Goal: Information Seeking & Learning: Learn about a topic

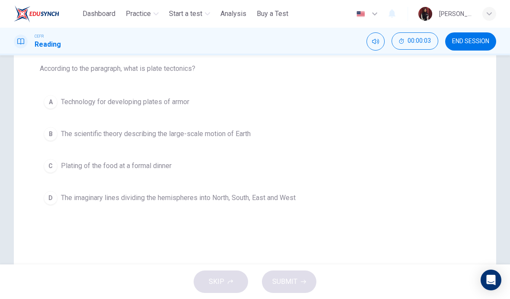
scroll to position [91, 0]
click at [81, 134] on span "The scientific theory describing the large-scale motion of Earth" at bounding box center [156, 133] width 190 height 10
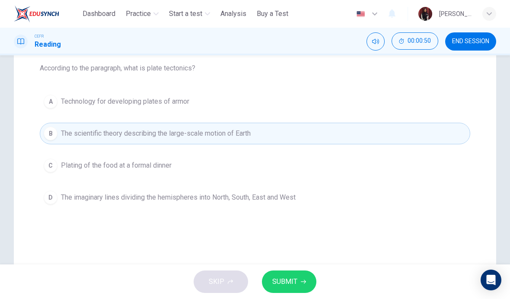
click at [294, 277] on span "SUBMIT" at bounding box center [284, 282] width 25 height 12
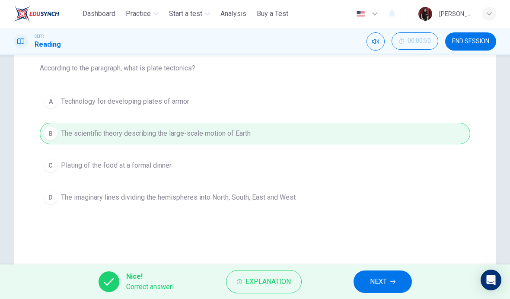
click at [387, 288] on button "NEXT" at bounding box center [383, 282] width 58 height 22
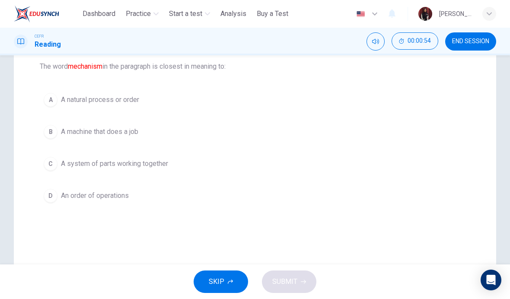
scroll to position [92, 0]
click at [47, 167] on div "C" at bounding box center [51, 164] width 14 height 14
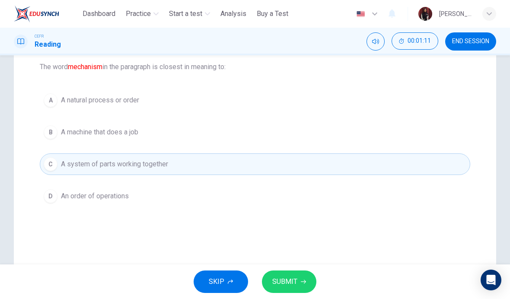
click at [294, 283] on span "SUBMIT" at bounding box center [284, 282] width 25 height 12
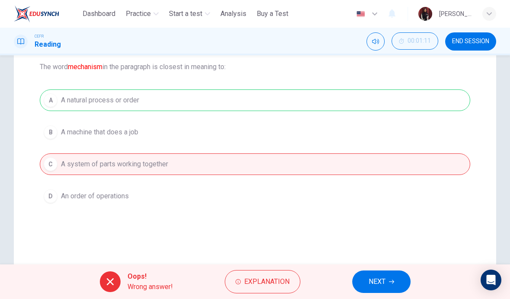
click at [268, 281] on span "Explanation" at bounding box center [266, 282] width 45 height 12
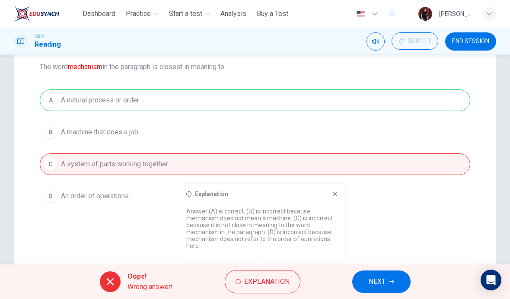
click at [383, 284] on span "NEXT" at bounding box center [377, 282] width 17 height 12
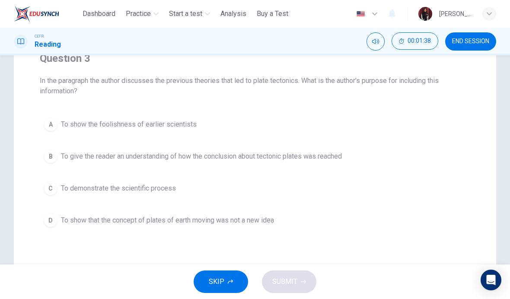
scroll to position [79, 0]
click at [52, 222] on div "D" at bounding box center [51, 220] width 14 height 14
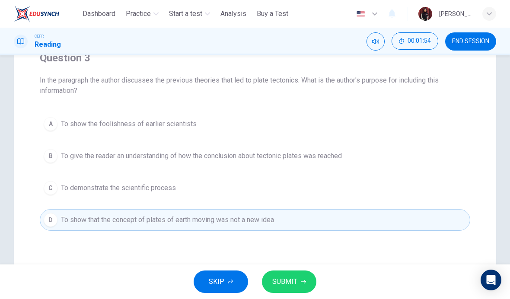
click at [287, 286] on span "SUBMIT" at bounding box center [284, 282] width 25 height 12
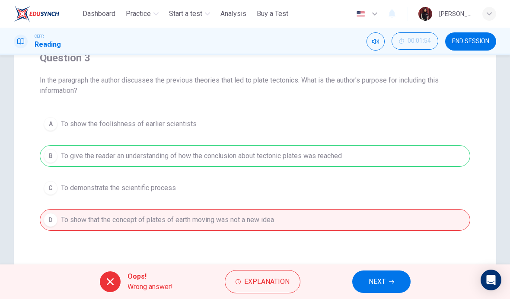
click at [273, 282] on span "Explanation" at bounding box center [266, 282] width 45 height 12
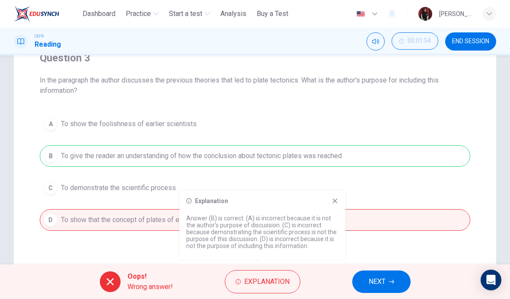
click at [369, 281] on span "NEXT" at bounding box center [377, 282] width 17 height 12
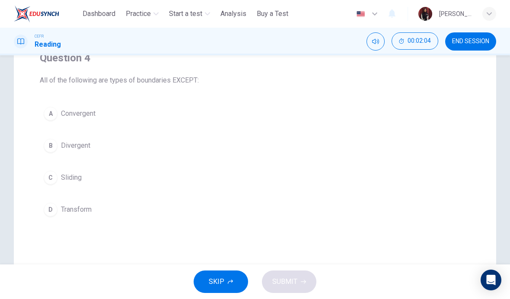
click at [52, 114] on div "A" at bounding box center [51, 114] width 14 height 14
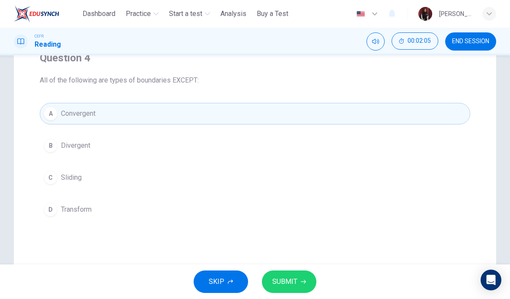
click at [293, 282] on span "SUBMIT" at bounding box center [284, 282] width 25 height 12
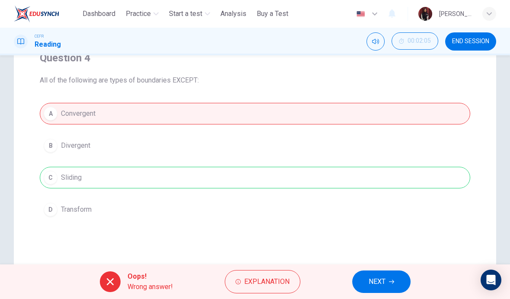
click at [275, 281] on span "Explanation" at bounding box center [266, 282] width 45 height 12
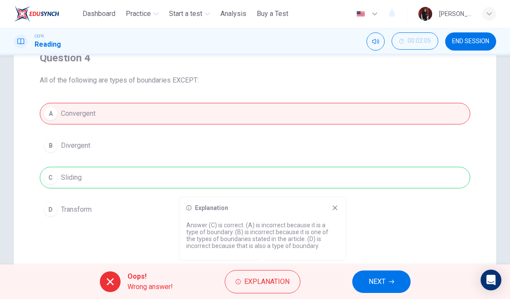
click at [369, 282] on span "NEXT" at bounding box center [377, 282] width 17 height 12
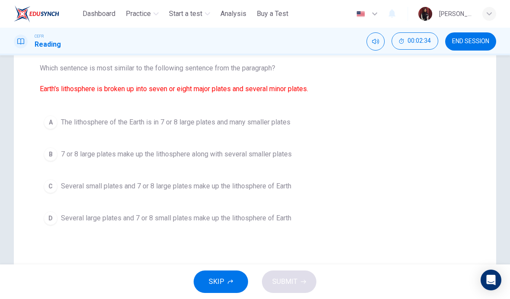
scroll to position [90, 0]
click at [235, 128] on button "A The lithosphere of the Earth is in 7 or 8 large plates and many smaller plates" at bounding box center [255, 123] width 431 height 22
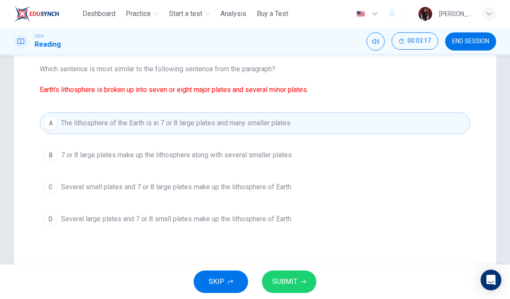
click at [295, 286] on span "SUBMIT" at bounding box center [284, 282] width 25 height 12
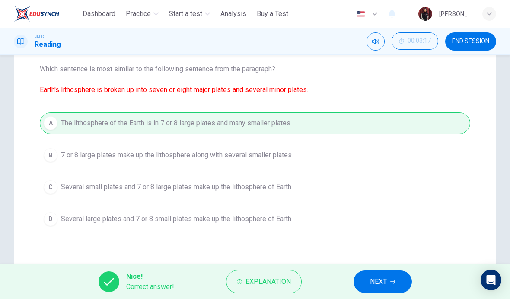
click at [372, 284] on span "NEXT" at bounding box center [378, 282] width 17 height 12
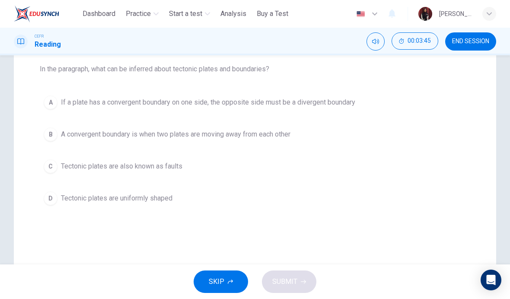
click at [172, 169] on span "Tectonic plates are also known as faults" at bounding box center [121, 166] width 121 height 10
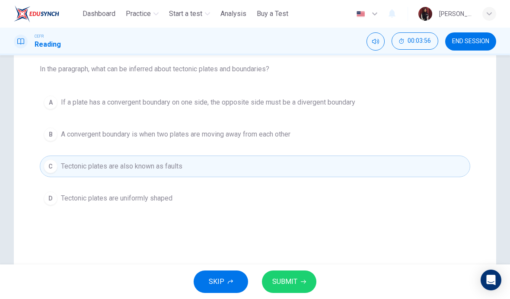
click at [54, 137] on div "B" at bounding box center [51, 135] width 14 height 14
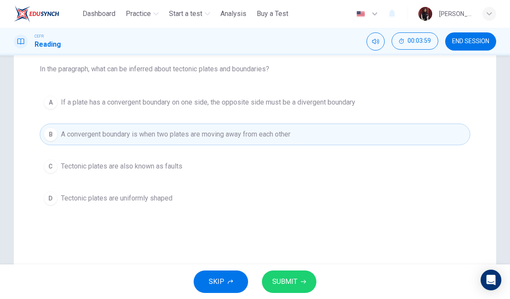
click at [281, 285] on span "SUBMIT" at bounding box center [284, 282] width 25 height 12
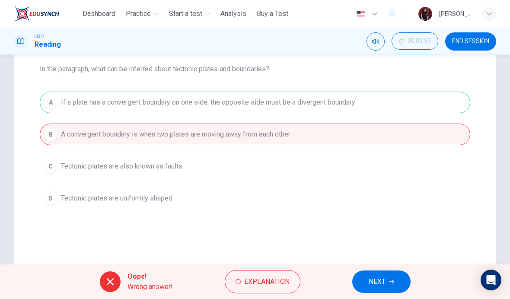
click at [377, 282] on span "NEXT" at bounding box center [377, 282] width 17 height 12
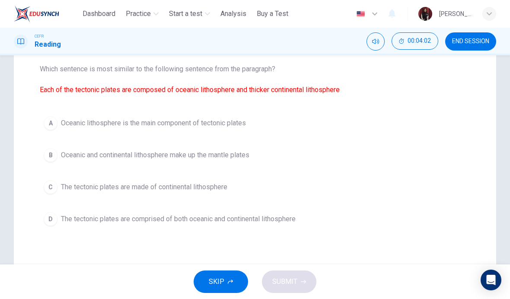
click at [452, 46] on button "END SESSION" at bounding box center [470, 41] width 51 height 18
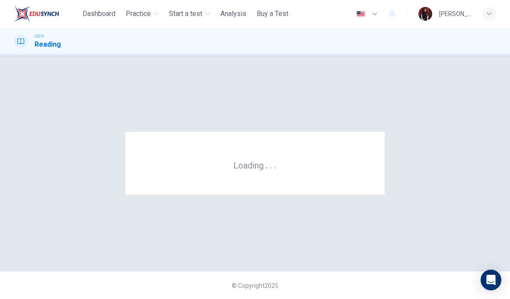
scroll to position [0, 0]
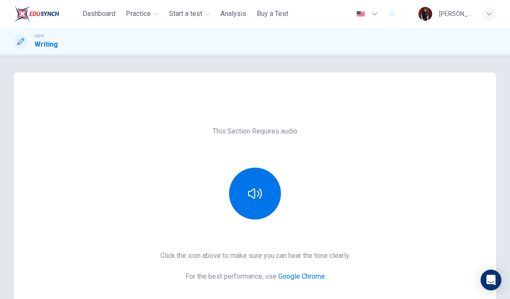
click at [150, 15] on span "Practice" at bounding box center [138, 14] width 25 height 10
click at [145, 125] on div "This Section Requires audio Click the icon above to make sure you can hear the …" at bounding box center [255, 223] width 483 height 228
click at [157, 10] on button "Practice" at bounding box center [142, 14] width 40 height 16
click at [150, 12] on span "Practice" at bounding box center [138, 14] width 25 height 10
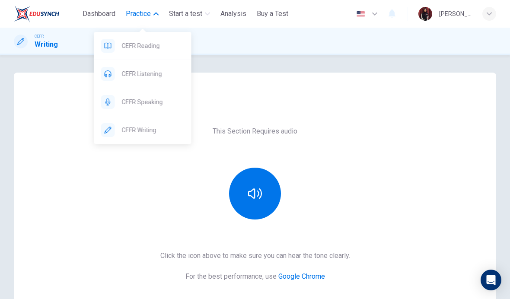
click at [151, 49] on span "CEFR Reading" at bounding box center [153, 46] width 63 height 10
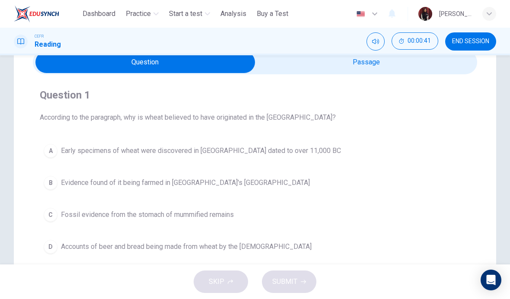
scroll to position [42, 0]
click at [246, 156] on button "A Early specimens of wheat were discovered in [GEOGRAPHIC_DATA] dated to over 1…" at bounding box center [255, 150] width 431 height 22
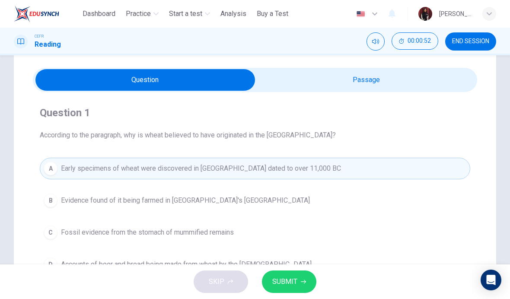
scroll to position [24, 0]
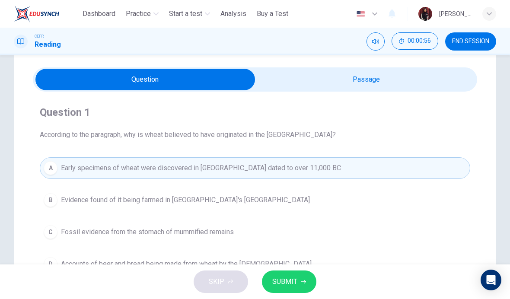
click at [299, 282] on button "SUBMIT" at bounding box center [289, 282] width 54 height 22
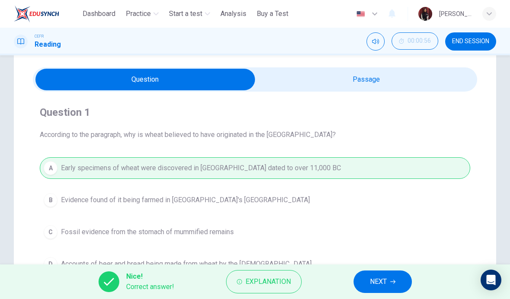
click at [372, 282] on span "NEXT" at bounding box center [378, 282] width 17 height 12
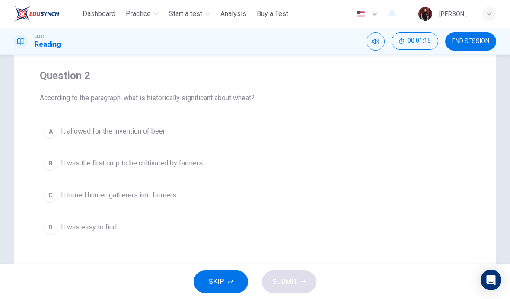
scroll to position [60, 0]
click at [169, 198] on span "It turned hunter-gatherers into farmers" at bounding box center [118, 197] width 115 height 10
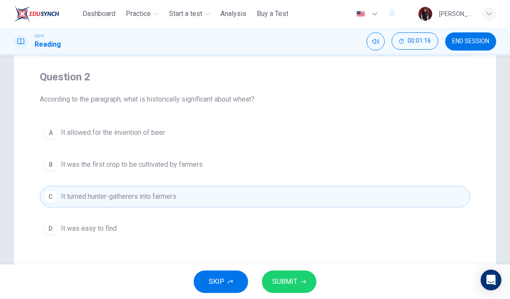
click at [291, 283] on span "SUBMIT" at bounding box center [284, 282] width 25 height 12
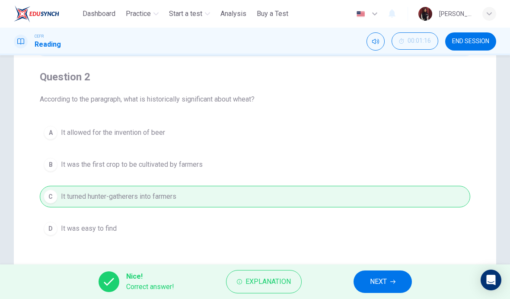
click at [370, 283] on span "NEXT" at bounding box center [378, 282] width 17 height 12
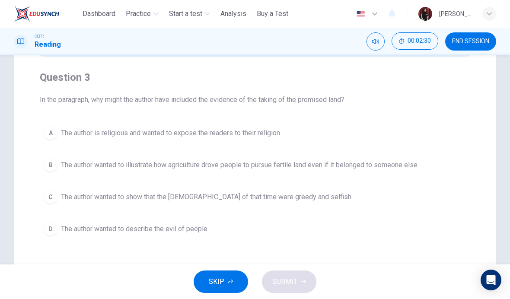
scroll to position [61, 0]
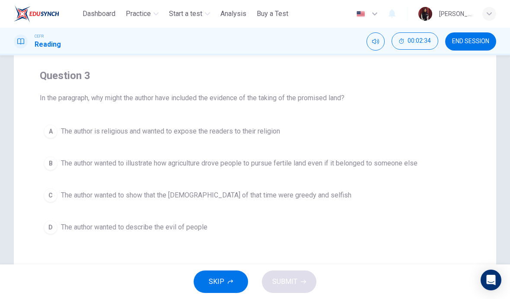
click at [268, 165] on span "The author wanted to illustrate how agriculture drove people to pursue fertile …" at bounding box center [239, 163] width 357 height 10
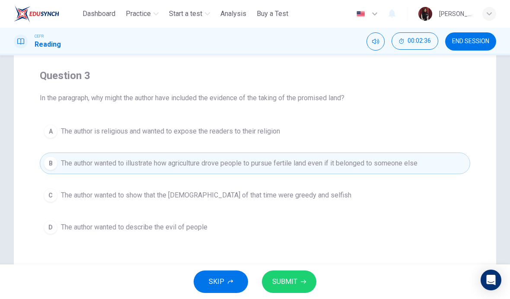
click at [290, 288] on button "SUBMIT" at bounding box center [289, 282] width 54 height 22
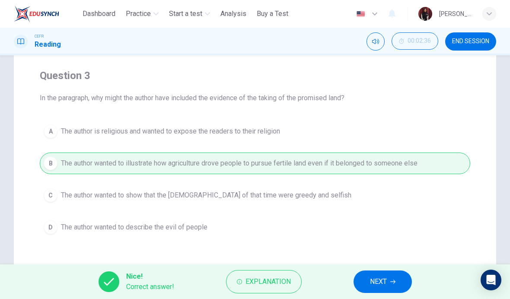
click at [377, 284] on span "NEXT" at bounding box center [378, 282] width 17 height 12
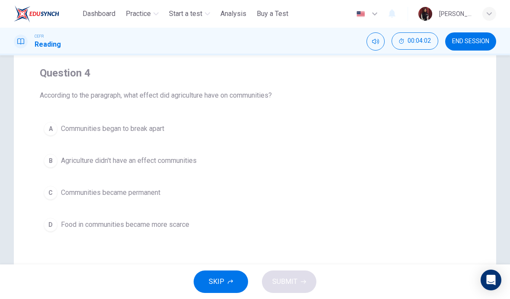
scroll to position [64, 0]
click at [50, 125] on div "A" at bounding box center [51, 128] width 14 height 14
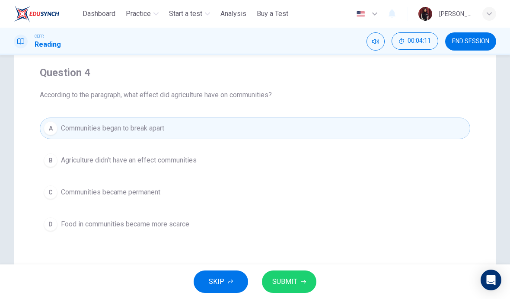
click at [300, 282] on button "SUBMIT" at bounding box center [289, 282] width 54 height 22
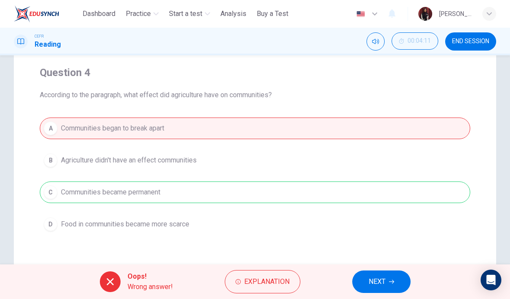
click at [243, 283] on button "Explanation" at bounding box center [263, 281] width 76 height 23
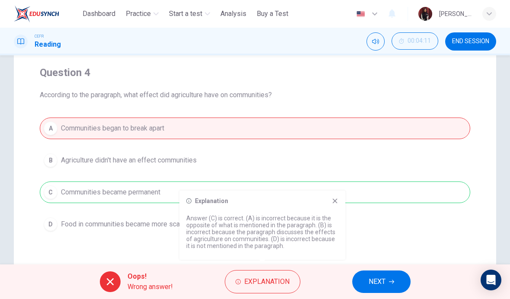
click at [325, 203] on div "Explanation" at bounding box center [262, 201] width 152 height 7
click at [324, 203] on div "Explanation" at bounding box center [262, 201] width 152 height 7
click at [370, 283] on span "NEXT" at bounding box center [377, 282] width 17 height 12
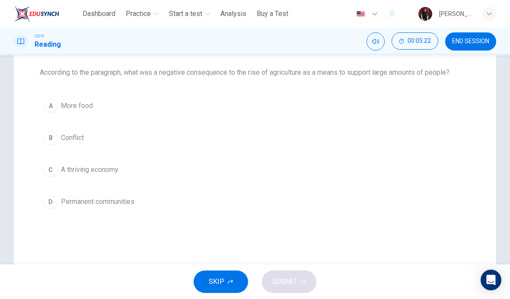
scroll to position [87, 0]
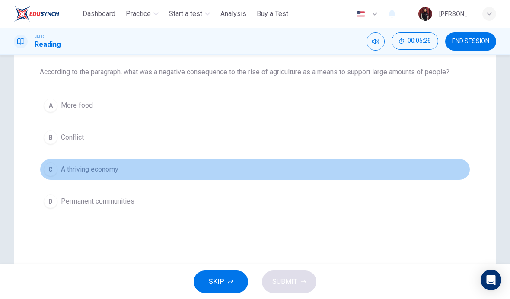
click at [54, 169] on div "C" at bounding box center [51, 170] width 14 height 14
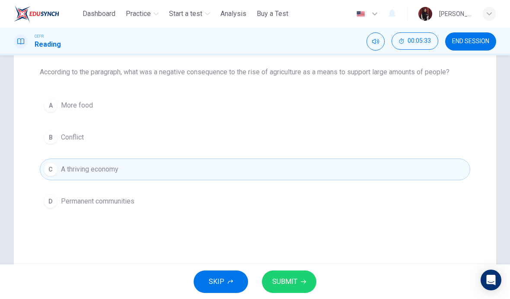
click at [293, 281] on span "SUBMIT" at bounding box center [284, 282] width 25 height 12
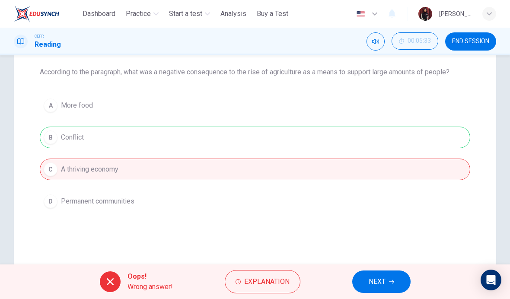
click at [369, 282] on span "NEXT" at bounding box center [377, 282] width 17 height 12
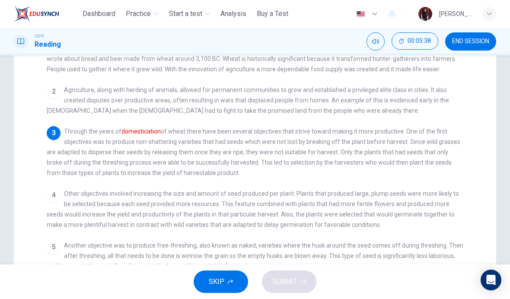
scroll to position [136, 0]
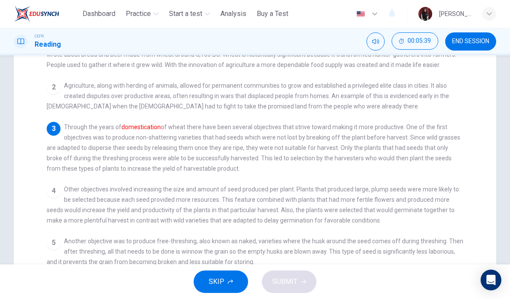
click at [139, 131] on font "domestication" at bounding box center [140, 127] width 39 height 7
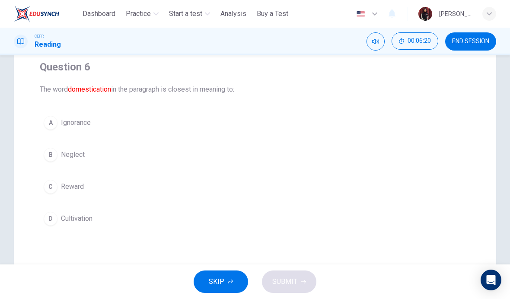
scroll to position [69, 0]
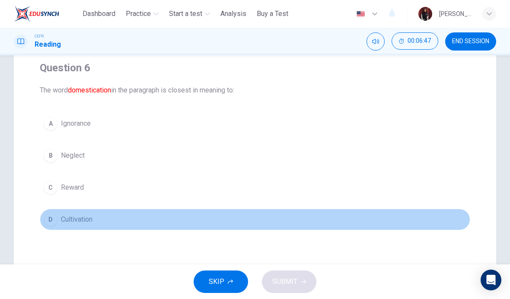
click at [75, 218] on span "Cultivation" at bounding box center [77, 219] width 32 height 10
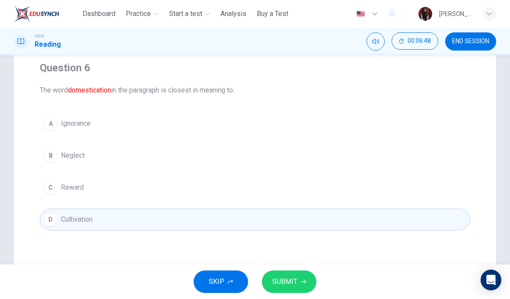
click at [286, 284] on span "SUBMIT" at bounding box center [284, 282] width 25 height 12
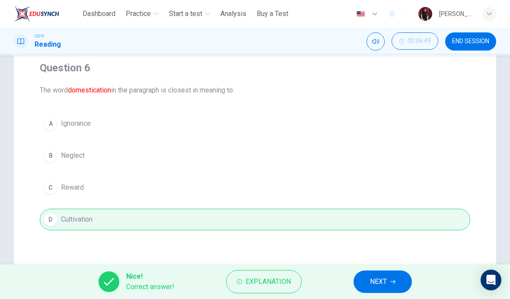
click at [285, 280] on span "Explanation" at bounding box center [268, 282] width 45 height 12
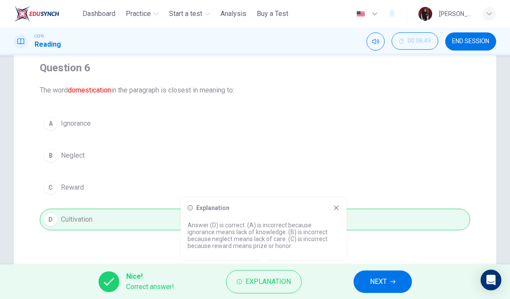
click at [371, 284] on span "NEXT" at bounding box center [378, 282] width 17 height 12
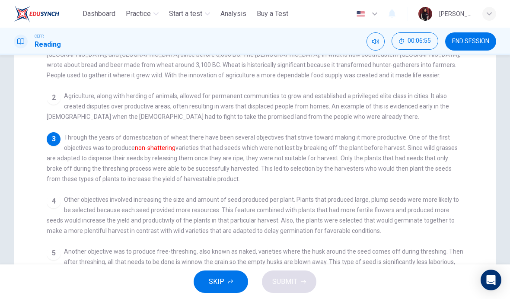
scroll to position [125, 0]
click at [172, 152] on font "non-shattering" at bounding box center [155, 148] width 41 height 7
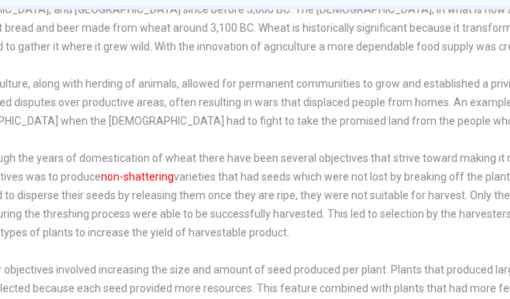
click at [135, 145] on font "non-shattering" at bounding box center [155, 148] width 41 height 7
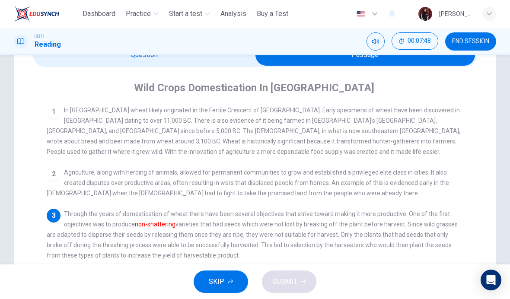
scroll to position [44, 0]
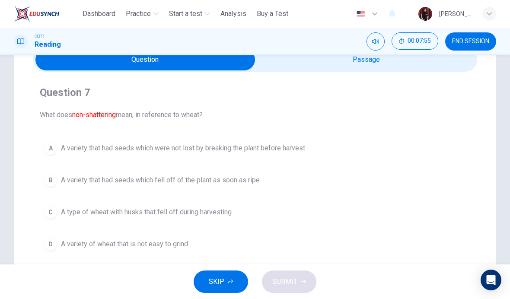
click at [281, 148] on span "A variety that had seeds which were not lost by breaking the plant before harve…" at bounding box center [183, 148] width 244 height 10
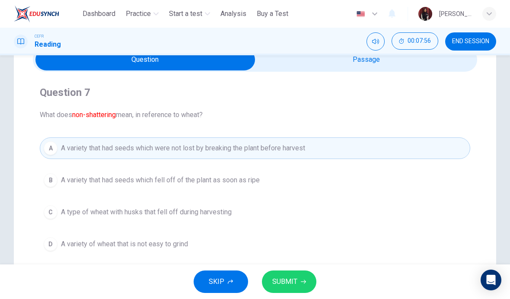
click at [284, 285] on span "SUBMIT" at bounding box center [284, 282] width 25 height 12
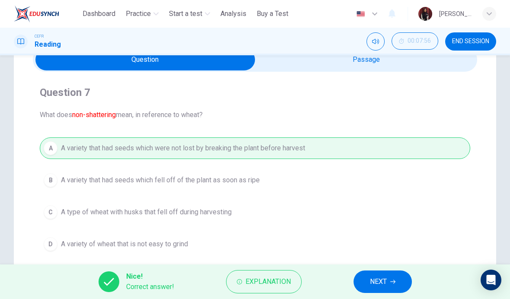
click at [371, 283] on span "NEXT" at bounding box center [378, 282] width 17 height 12
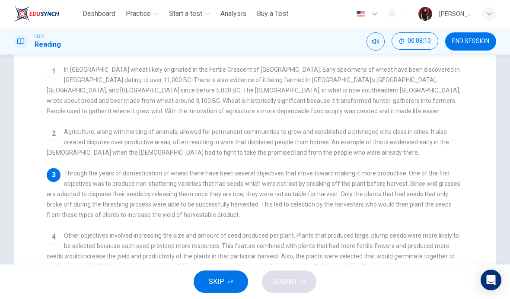
scroll to position [90, 0]
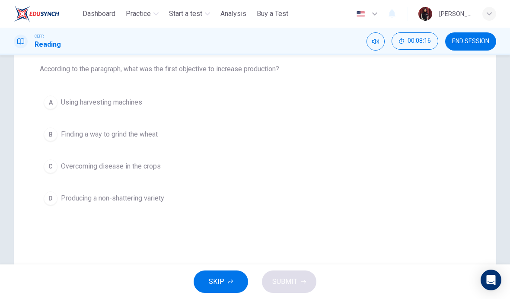
click at [54, 196] on div "D" at bounding box center [51, 199] width 14 height 14
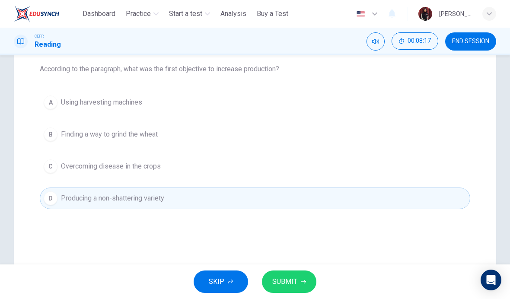
click at [303, 289] on button "SUBMIT" at bounding box center [289, 282] width 54 height 22
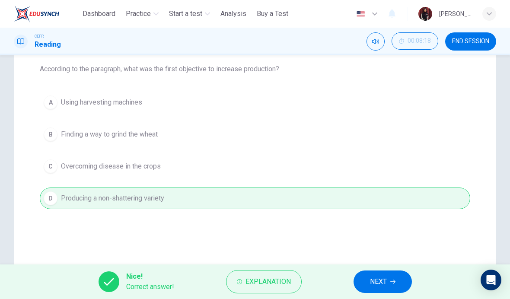
click at [374, 282] on span "NEXT" at bounding box center [378, 282] width 17 height 12
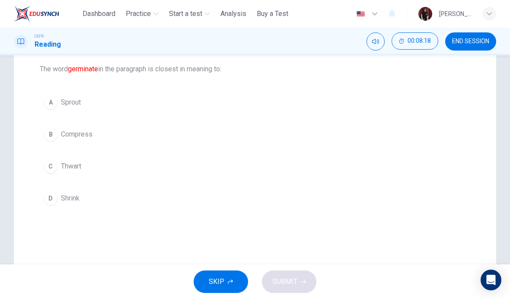
scroll to position [75, 0]
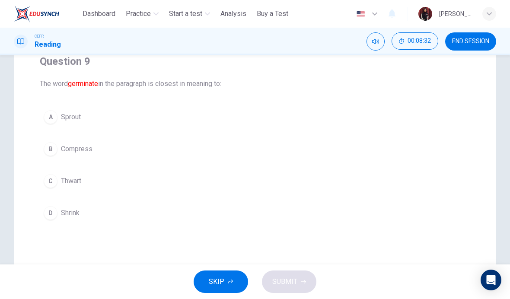
click at [48, 114] on div "A" at bounding box center [51, 117] width 14 height 14
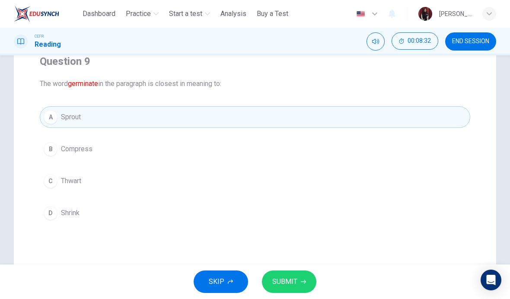
click at [292, 282] on span "SUBMIT" at bounding box center [284, 282] width 25 height 12
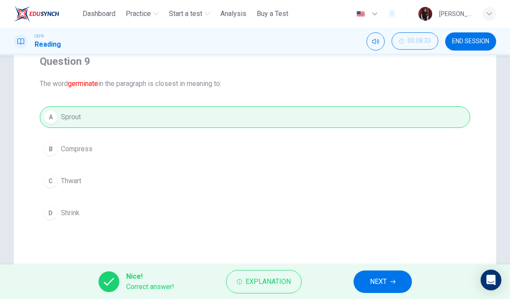
click at [372, 282] on span "NEXT" at bounding box center [378, 282] width 17 height 12
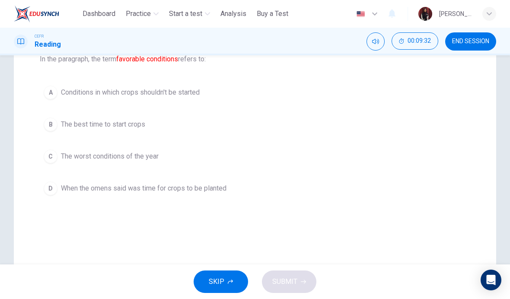
scroll to position [100, 0]
click at [50, 125] on div "B" at bounding box center [51, 125] width 14 height 14
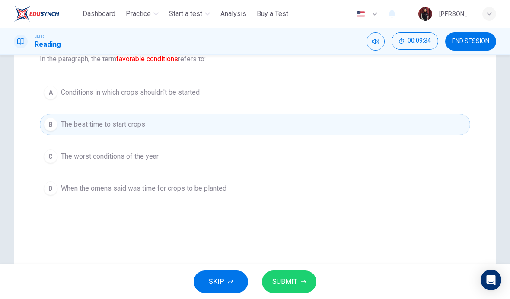
click at [289, 278] on span "SUBMIT" at bounding box center [284, 282] width 25 height 12
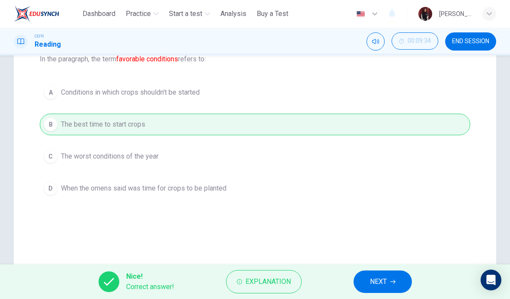
click at [367, 283] on button "NEXT" at bounding box center [383, 282] width 58 height 22
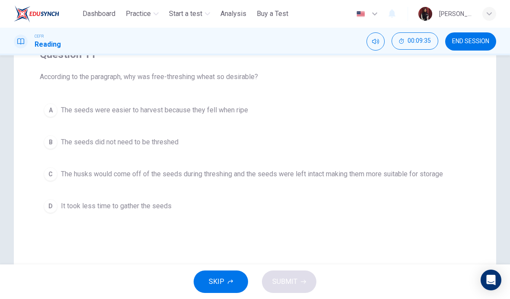
scroll to position [80, 0]
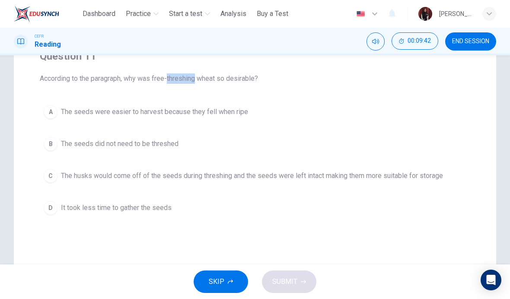
click at [179, 76] on span "According to the paragraph, why was free-threshing wheat so desirable?" at bounding box center [255, 79] width 431 height 10
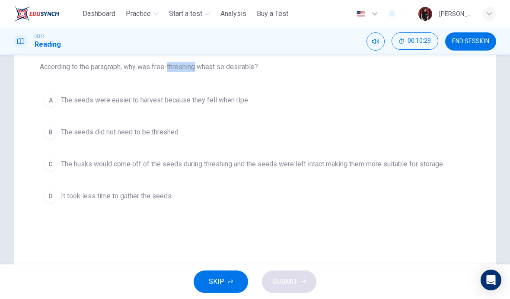
scroll to position [92, 0]
click at [52, 102] on div "A" at bounding box center [51, 101] width 14 height 14
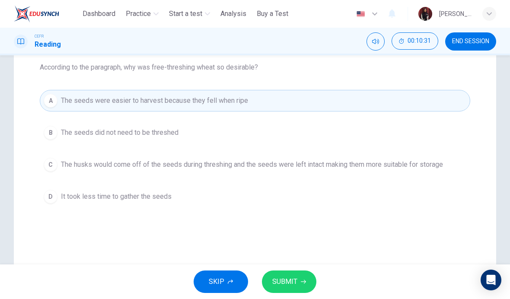
click at [294, 282] on span "SUBMIT" at bounding box center [284, 282] width 25 height 12
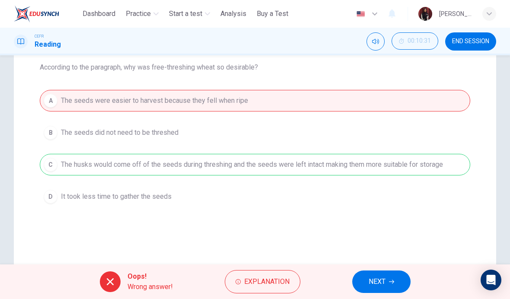
click at [364, 283] on button "NEXT" at bounding box center [381, 282] width 58 height 22
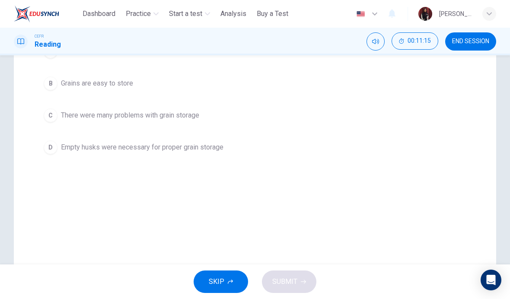
scroll to position [142, 0]
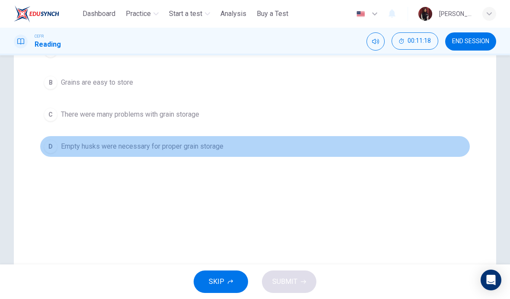
click at [53, 145] on div "D" at bounding box center [51, 147] width 14 height 14
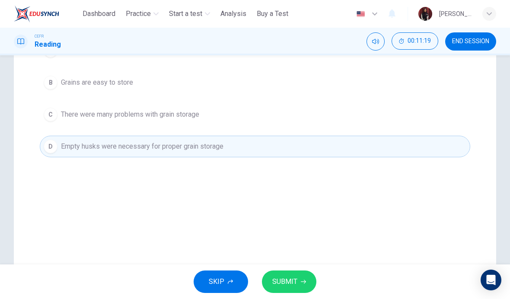
click at [290, 278] on span "SUBMIT" at bounding box center [284, 282] width 25 height 12
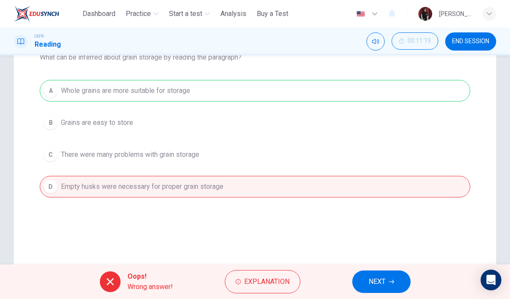
scroll to position [101, 0]
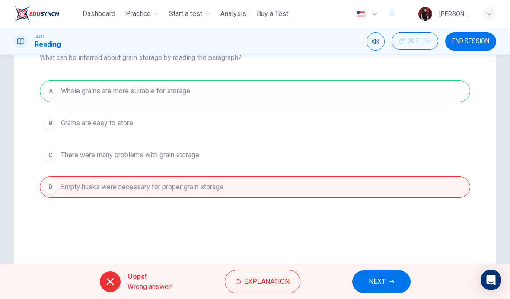
click at [373, 284] on span "NEXT" at bounding box center [377, 282] width 17 height 12
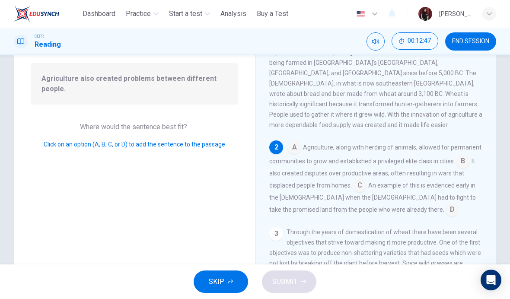
scroll to position [82, 0]
click at [464, 154] on input at bounding box center [463, 161] width 14 height 14
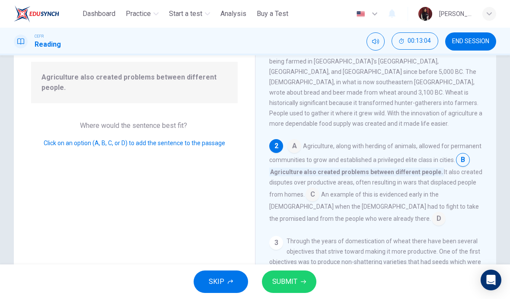
click at [294, 278] on span "SUBMIT" at bounding box center [284, 282] width 25 height 12
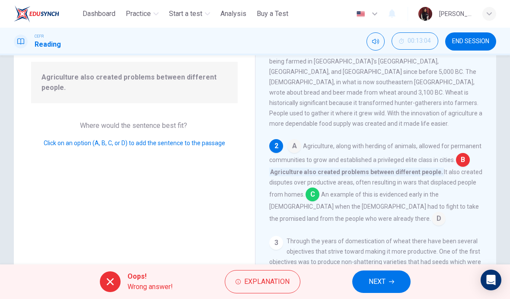
click at [391, 283] on icon "button" at bounding box center [391, 281] width 5 height 5
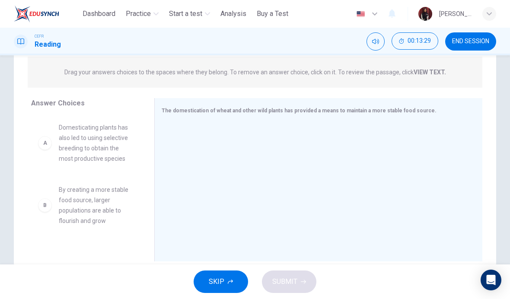
scroll to position [107, 0]
click at [312, 116] on div "The domestication of wheat and other wild plants has provided a means to mainta…" at bounding box center [318, 179] width 328 height 163
click at [432, 72] on strong "VIEW TEXT." at bounding box center [430, 71] width 32 height 7
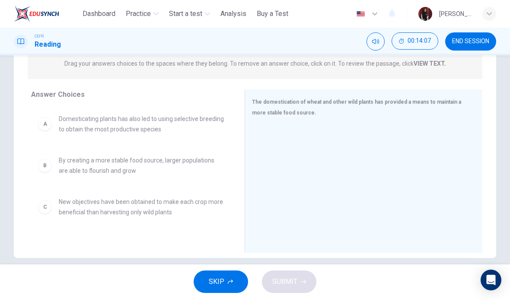
scroll to position [112, 0]
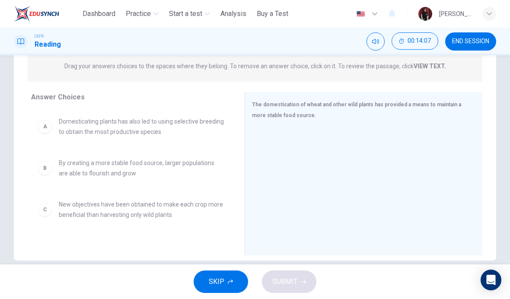
click at [44, 133] on div "A" at bounding box center [45, 127] width 14 height 14
click at [47, 128] on div "A" at bounding box center [45, 127] width 14 height 14
click at [49, 125] on div "A" at bounding box center [45, 127] width 14 height 14
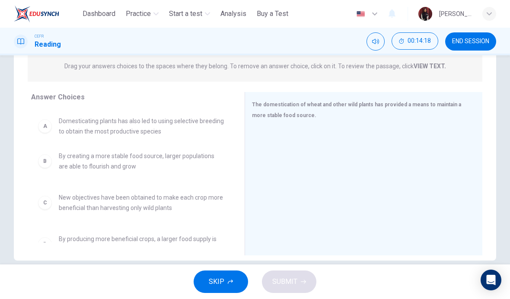
click at [113, 129] on div "B By creating a more stable food source, larger populations are able to flouris…" at bounding box center [131, 175] width 200 height 133
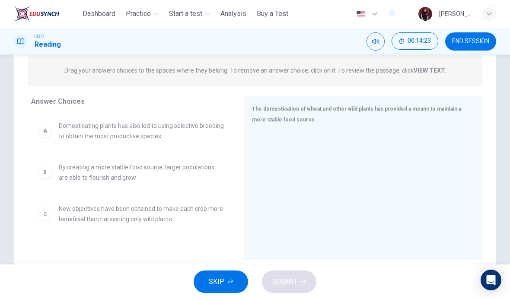
scroll to position [110, 0]
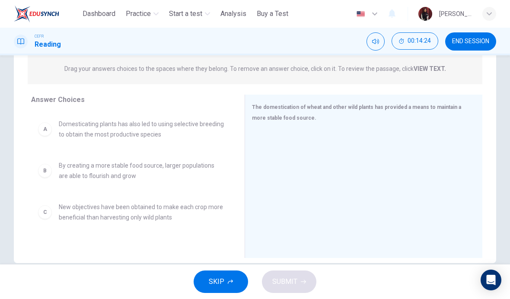
click at [50, 125] on div "A" at bounding box center [45, 129] width 14 height 14
click at [46, 126] on div "A" at bounding box center [45, 129] width 14 height 14
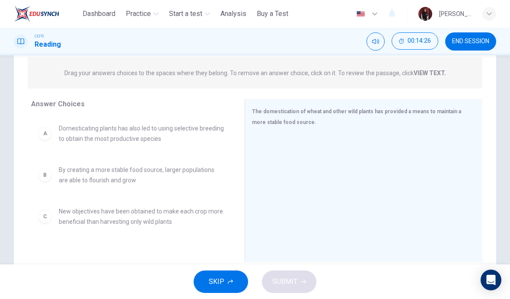
scroll to position [100, 0]
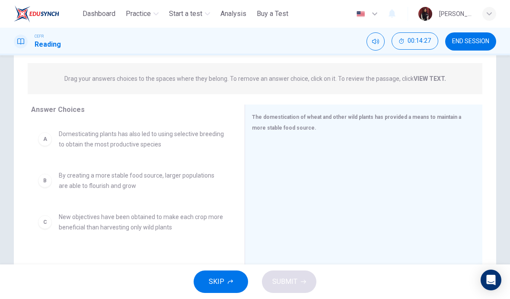
click at [46, 141] on div "A" at bounding box center [45, 139] width 14 height 14
click at [67, 134] on span "Domesticating plants has also led to using selective breeding to obtain the mos…" at bounding box center [141, 139] width 165 height 21
click at [47, 143] on div "A" at bounding box center [45, 139] width 14 height 14
click at [46, 143] on div "A" at bounding box center [45, 139] width 14 height 14
click at [49, 155] on div "A Domesticating plants has also led to using selective breeding to obtain the m…" at bounding box center [131, 139] width 200 height 35
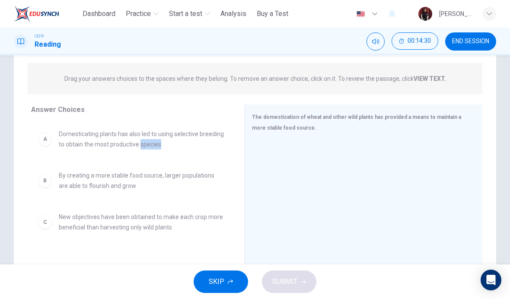
click at [51, 137] on div "A" at bounding box center [45, 139] width 14 height 14
click at [50, 137] on div "A" at bounding box center [45, 139] width 14 height 14
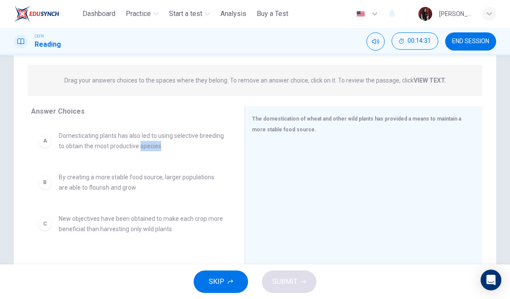
click at [125, 143] on span "Domesticating plants has also led to using selective breeding to obtain the mos…" at bounding box center [141, 141] width 165 height 21
click at [46, 141] on div "A" at bounding box center [45, 141] width 14 height 14
click at [45, 143] on div "A Domesticating plants has also led to using selective breeding to obtain the m…" at bounding box center [131, 190] width 200 height 133
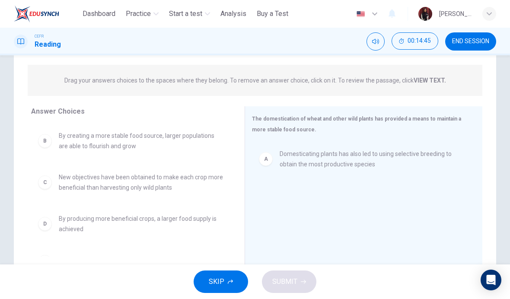
scroll to position [0, 0]
click at [375, 165] on span "Domesticating plants has also led to using selective breeding to obtain the mos…" at bounding box center [371, 159] width 182 height 21
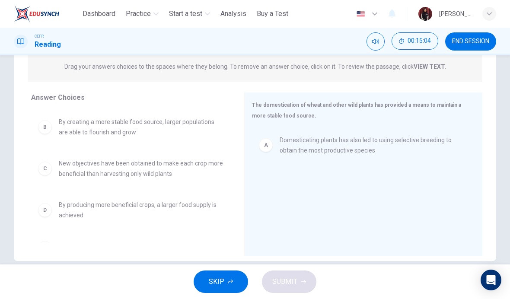
scroll to position [112, 0]
click at [32, 135] on div "B By creating a more stable food source, larger populations are able to flouris…" at bounding box center [131, 126] width 200 height 35
click at [314, 157] on div "A Domesticating plants has also led to using selective breeding to obtain the m…" at bounding box center [360, 145] width 217 height 35
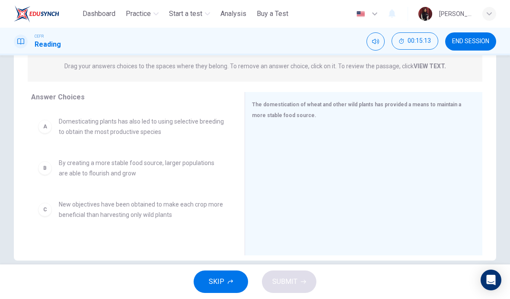
click at [46, 128] on div "A" at bounding box center [45, 127] width 14 height 14
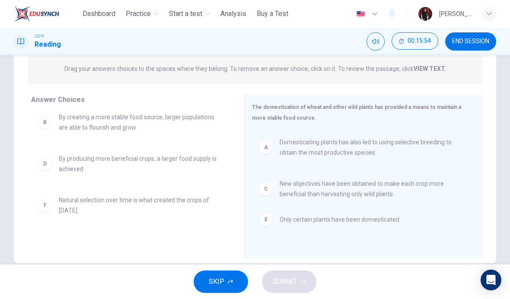
scroll to position [0, 0]
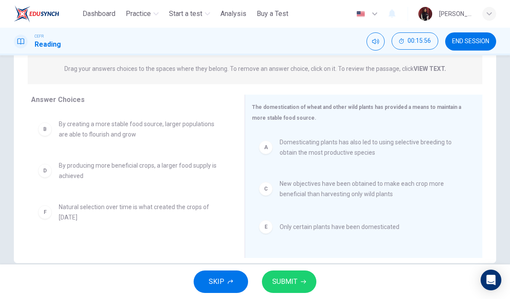
click at [292, 281] on span "SUBMIT" at bounding box center [284, 282] width 25 height 12
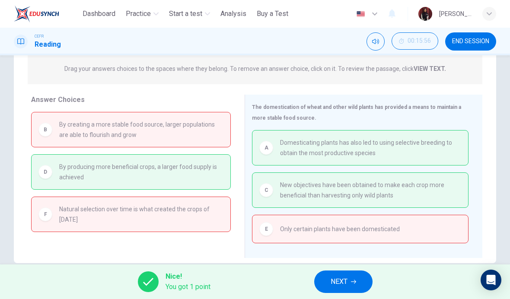
click at [342, 284] on span "NEXT" at bounding box center [339, 282] width 17 height 12
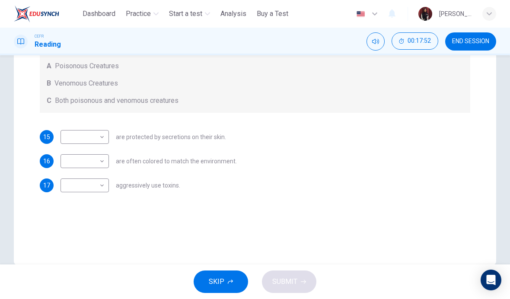
scroll to position [154, 0]
click at [439, 201] on div "Questions 15 - 17 Write the correct letter, A , B or C in the boxes below. Acco…" at bounding box center [255, 88] width 444 height 239
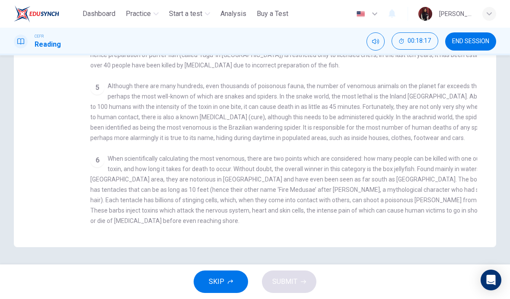
scroll to position [173, 0]
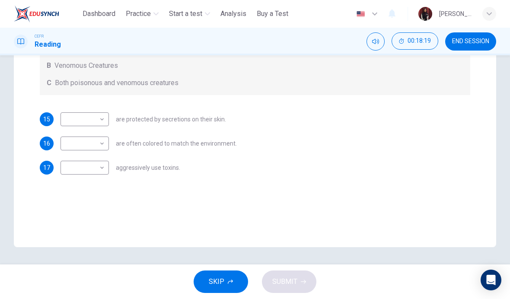
click at [80, 171] on body "This site uses cookies, as explained in our Privacy Policy . If you agree to th…" at bounding box center [255, 149] width 510 height 299
click at [66, 197] on li "B" at bounding box center [85, 196] width 48 height 14
type input "*"
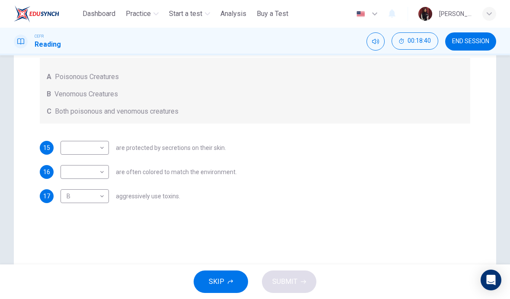
scroll to position [138, 0]
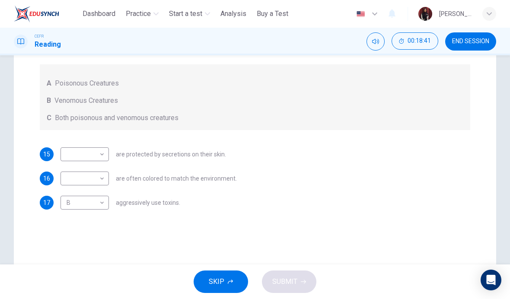
click at [76, 156] on body "This site uses cookies, as explained in our Privacy Policy . If you agree to th…" at bounding box center [255, 149] width 510 height 299
click at [67, 166] on li "A" at bounding box center [85, 168] width 48 height 14
type input "*"
click at [72, 181] on body "This site uses cookies, as explained in our Privacy Policy . If you agree to th…" at bounding box center [255, 149] width 510 height 299
click at [66, 223] on li "C" at bounding box center [85, 220] width 48 height 14
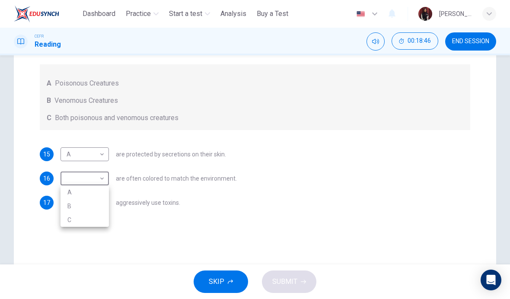
type input "*"
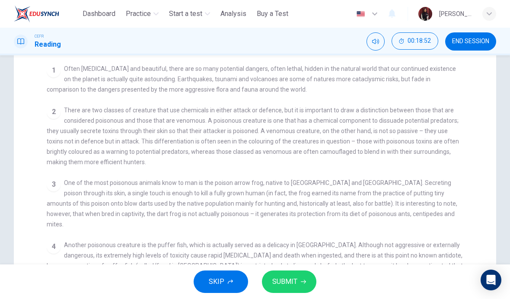
scroll to position [118, 0]
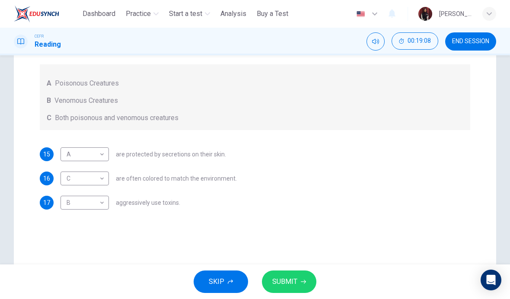
click at [70, 203] on body "This site uses cookies, as explained in our Privacy Policy . If you agree to th…" at bounding box center [255, 149] width 510 height 299
click at [66, 215] on li "A" at bounding box center [85, 217] width 48 height 14
type input "*"
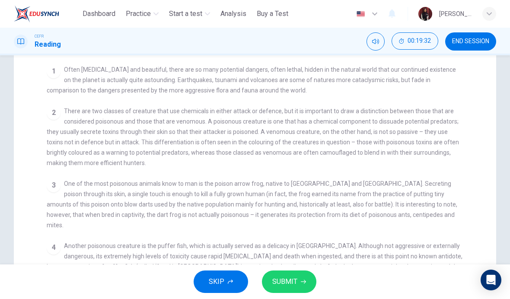
click at [389, 149] on div "2 There are two classes of creature that use chemicals in either attack or defe…" at bounding box center [255, 137] width 417 height 62
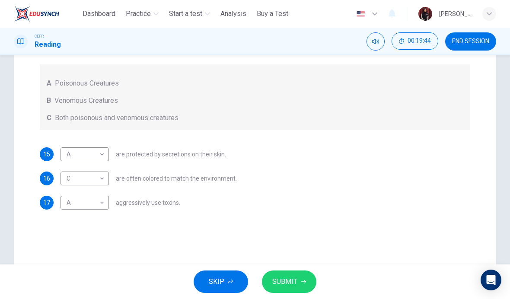
click at [71, 180] on body "This site uses cookies, as explained in our Privacy Policy . If you agree to th…" at bounding box center [255, 149] width 510 height 299
click at [66, 204] on li "B" at bounding box center [85, 206] width 48 height 14
type input "*"
click at [72, 151] on body "This site uses cookies, as explained in our Privacy Policy . If you agree to th…" at bounding box center [255, 149] width 510 height 299
click at [67, 197] on li "C" at bounding box center [85, 196] width 48 height 14
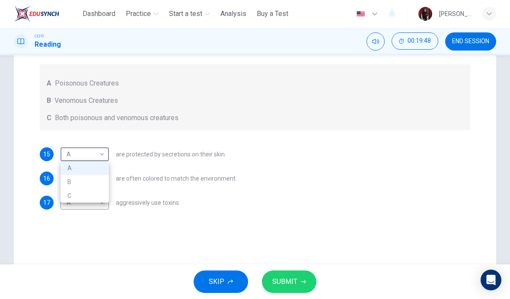
type input "*"
click at [296, 281] on span "SUBMIT" at bounding box center [284, 282] width 25 height 12
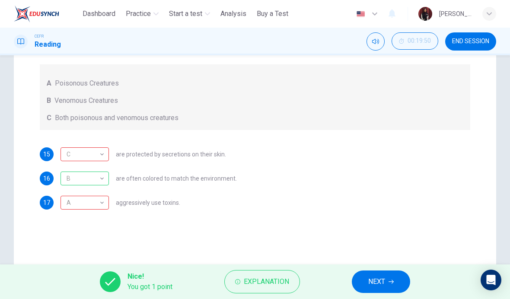
click at [381, 271] on button "NEXT" at bounding box center [381, 282] width 58 height 22
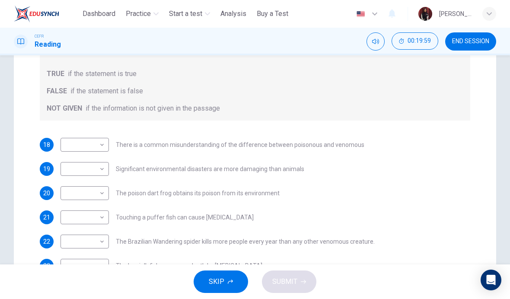
scroll to position [148, 0]
click at [77, 145] on body "This site uses cookies, as explained in our Privacy Policy . If you agree to th…" at bounding box center [255, 149] width 510 height 299
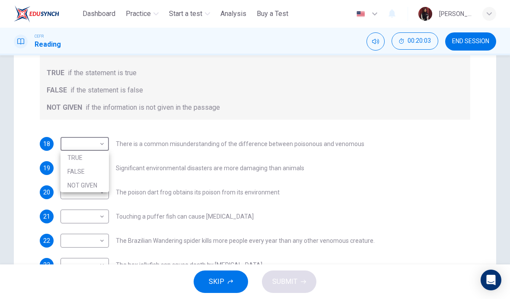
click at [368, 206] on div at bounding box center [255, 149] width 510 height 299
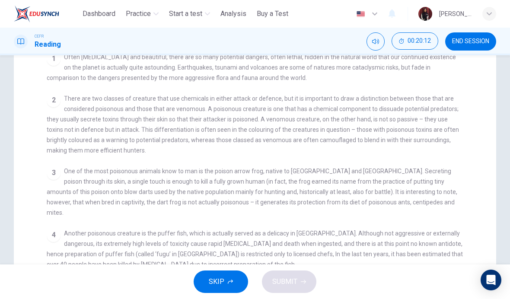
scroll to position [121, 0]
click at [467, 40] on span "END SESSION" at bounding box center [470, 41] width 37 height 7
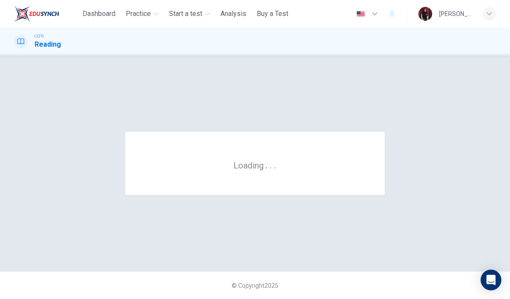
scroll to position [0, 0]
